Goal: Task Accomplishment & Management: Manage account settings

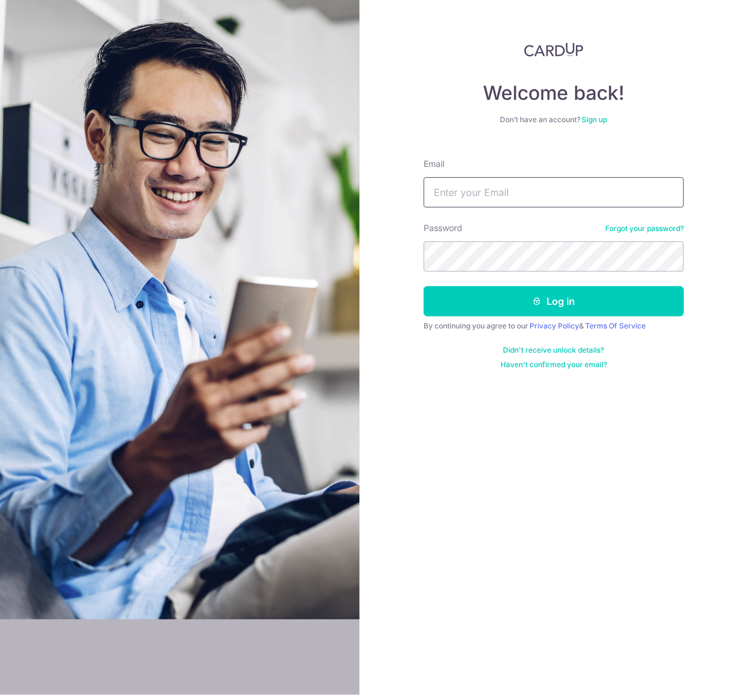
click at [571, 187] on input "Email" at bounding box center [553, 192] width 260 height 30
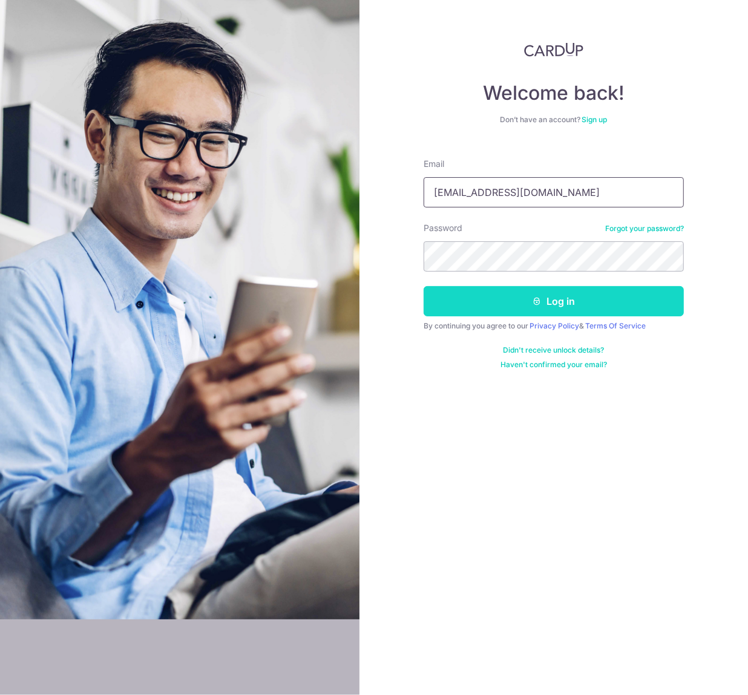
type input "[EMAIL_ADDRESS][DOMAIN_NAME]"
click at [559, 290] on button "Log in" at bounding box center [553, 301] width 260 height 30
